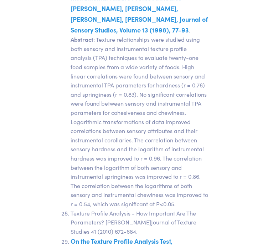
scroll to position [15972, 0]
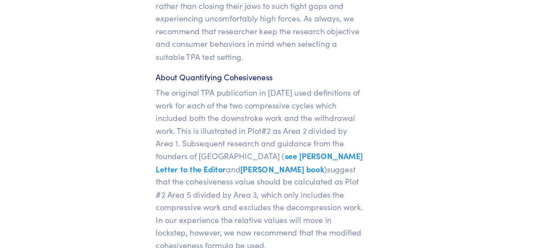
scroll to position [7405, 0]
